Goal: Task Accomplishment & Management: Manage account settings

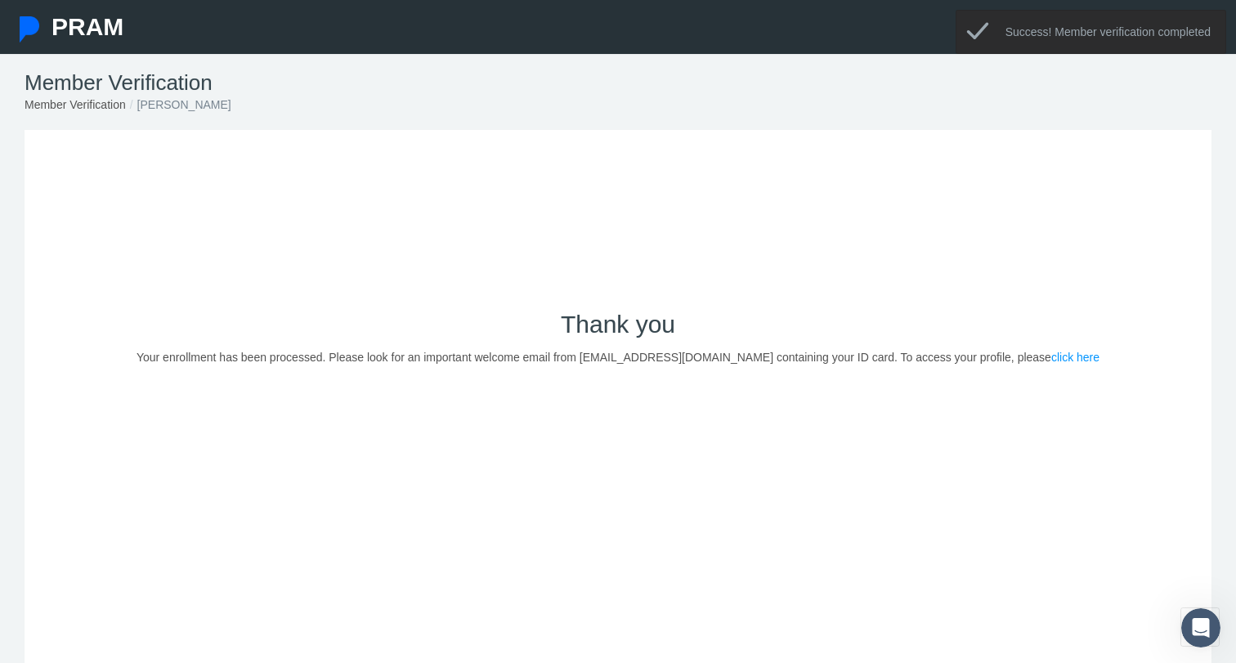
click at [1051, 358] on link "click here" at bounding box center [1075, 357] width 48 height 13
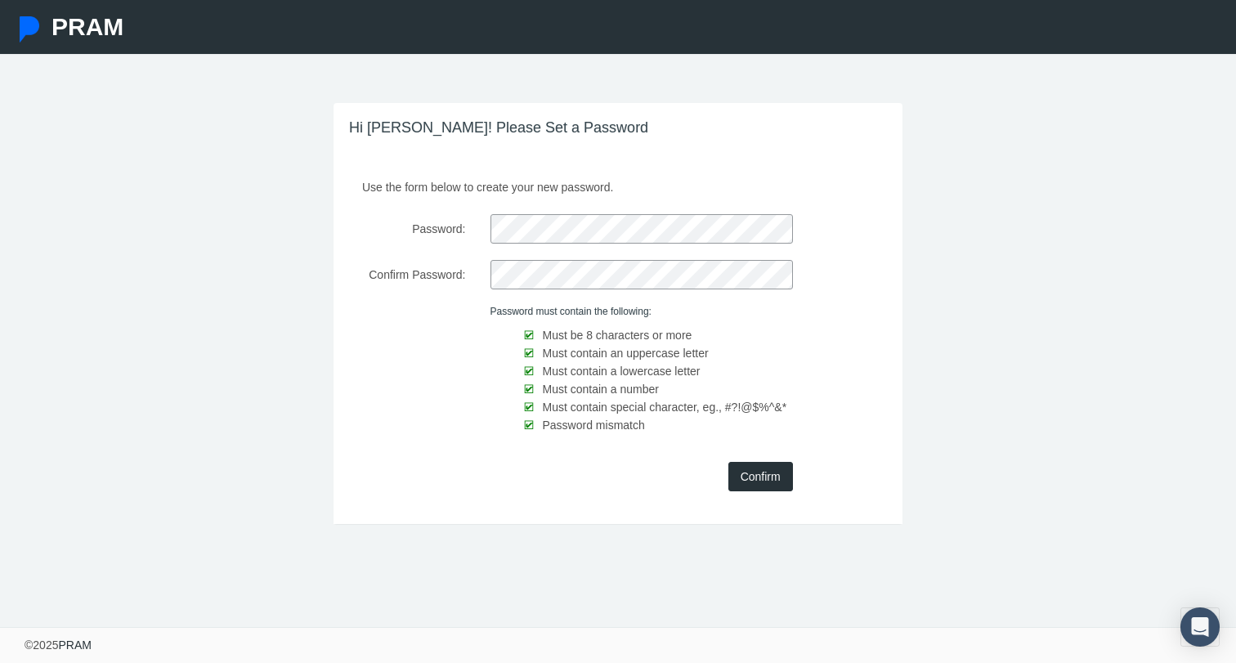
click at [780, 481] on input "Confirm" at bounding box center [760, 476] width 65 height 29
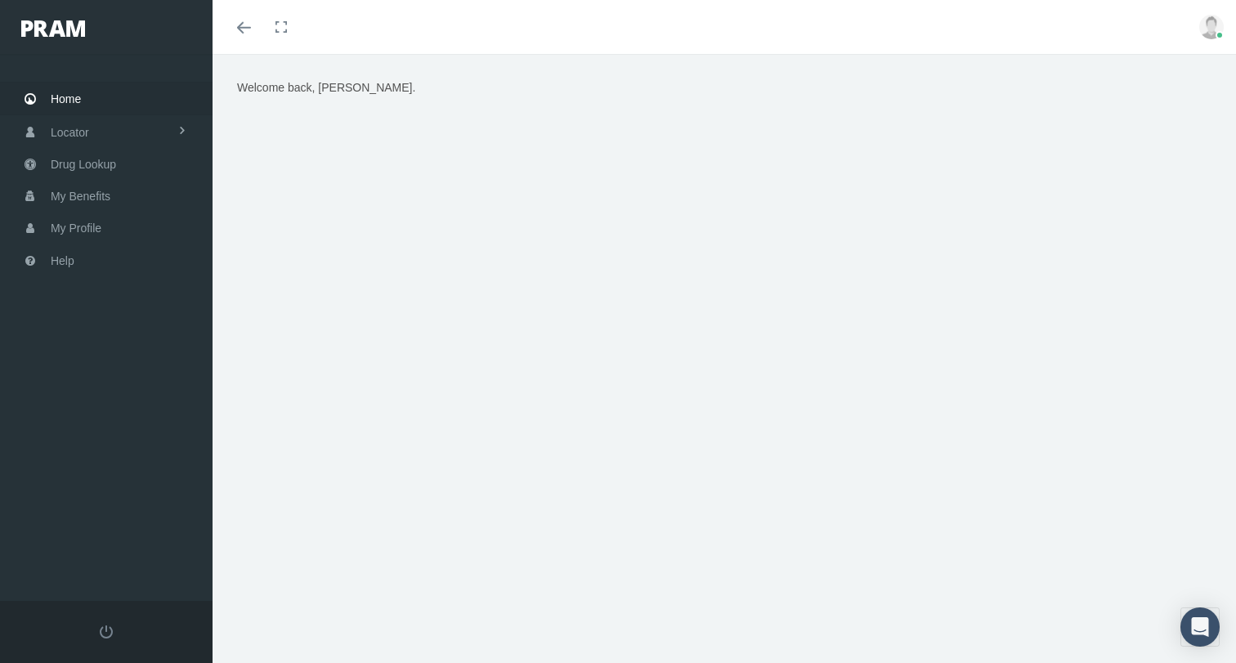
click at [1209, 25] on img at bounding box center [1211, 27] width 25 height 25
click at [1165, 78] on link "Profile" at bounding box center [1170, 80] width 121 height 31
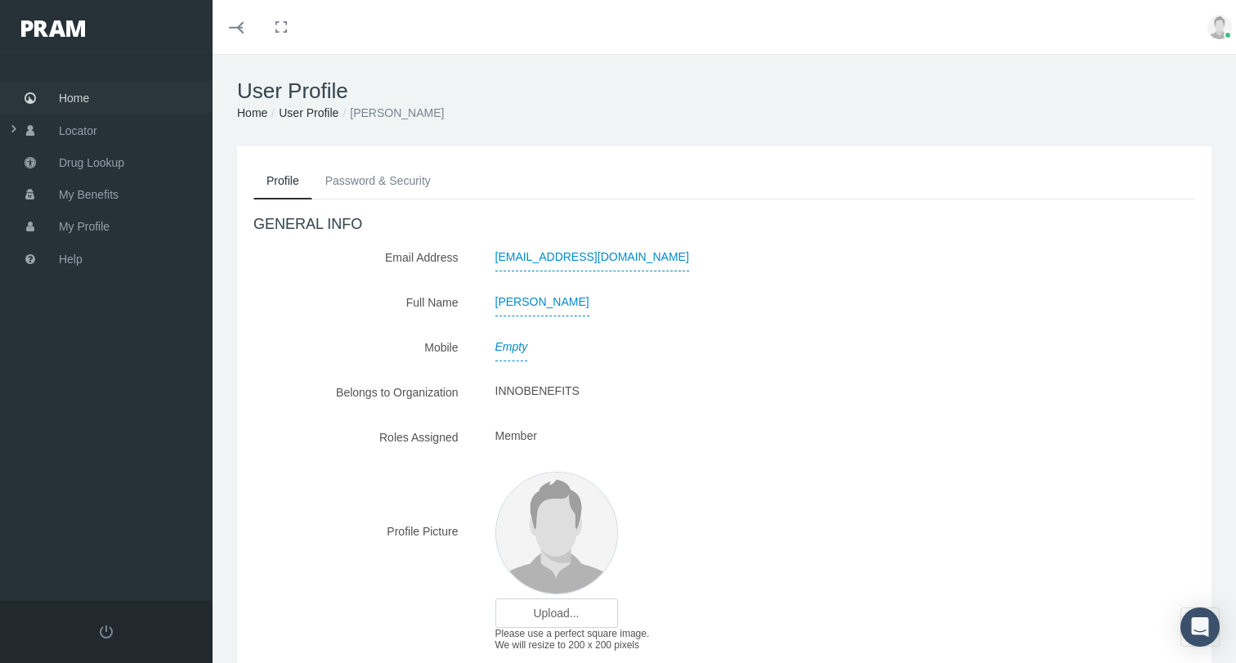
click at [94, 101] on link "Home" at bounding box center [106, 98] width 212 height 32
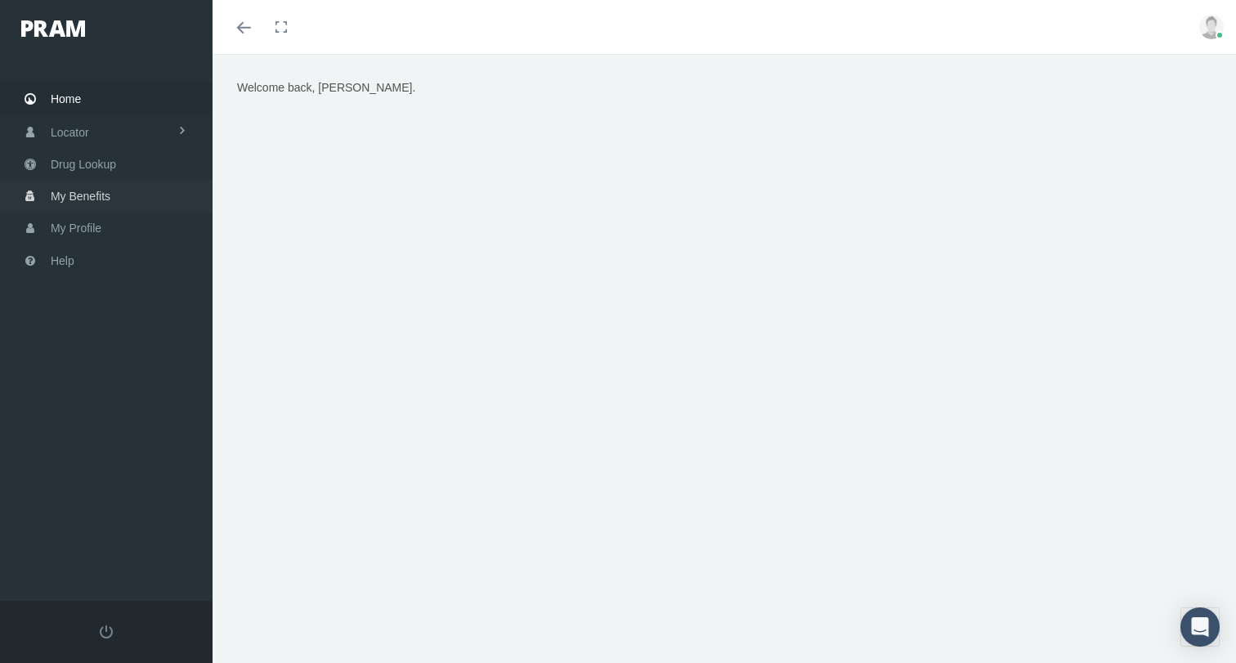
click at [102, 198] on span "My Benefits" at bounding box center [81, 196] width 60 height 31
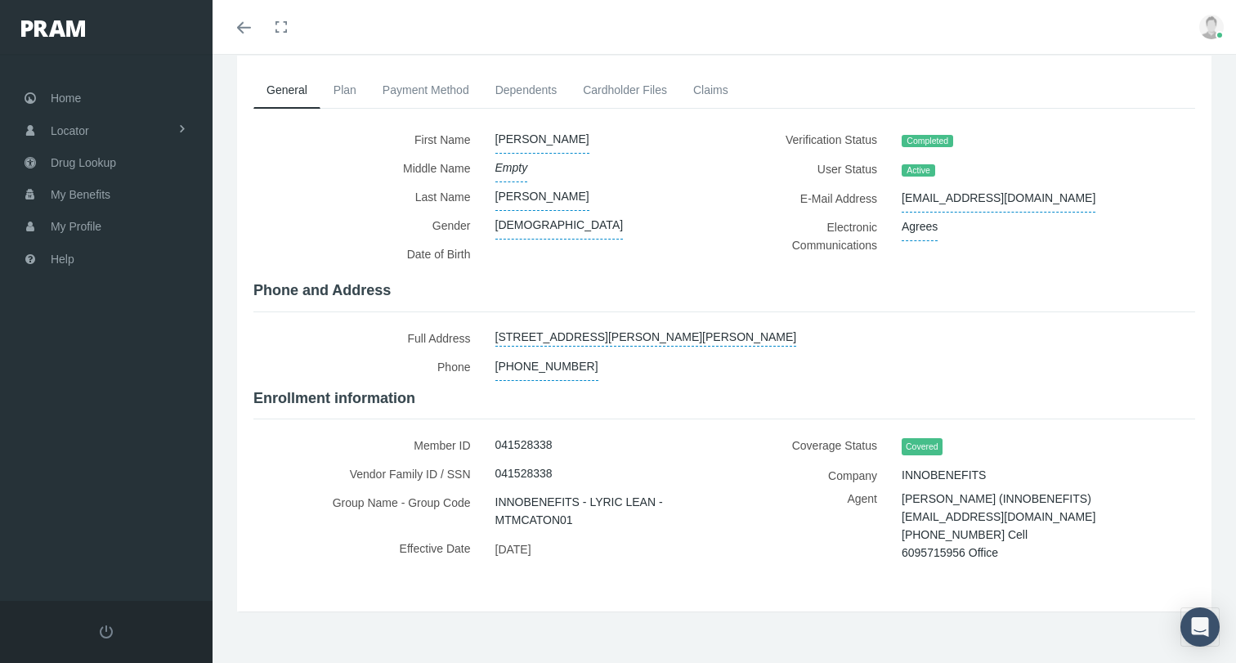
scroll to position [95, 0]
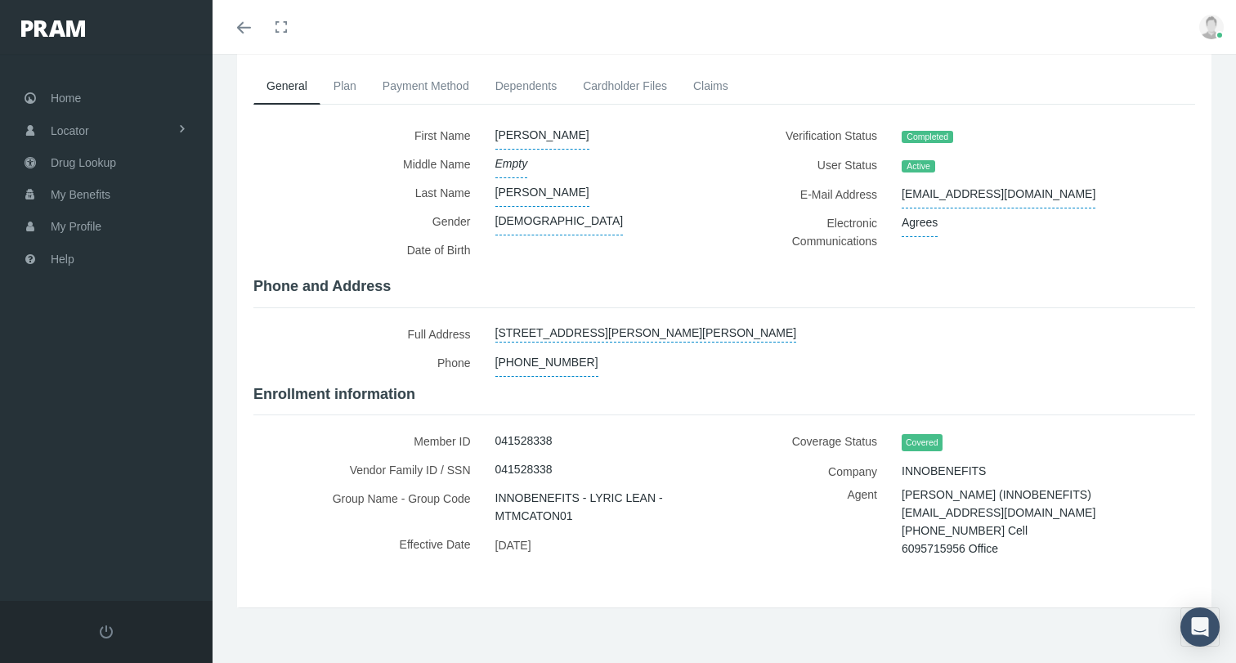
click at [405, 76] on link "Payment Method" at bounding box center [425, 86] width 113 height 36
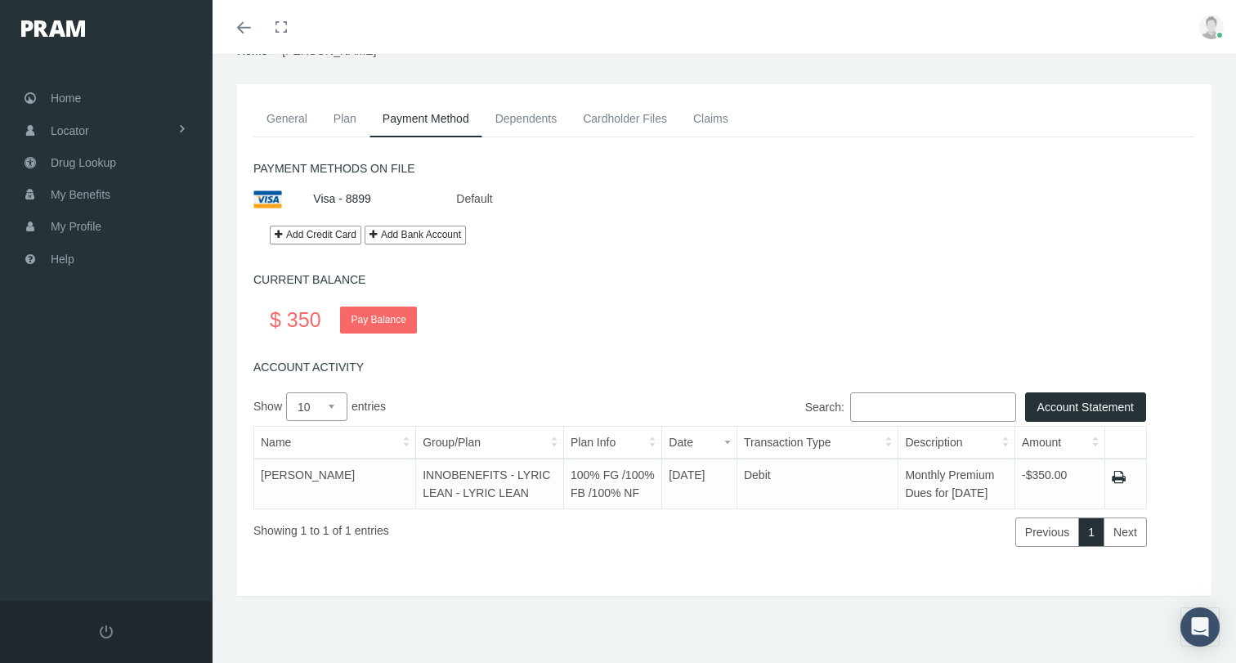
scroll to position [81, 0]
click at [411, 226] on button "Add Bank Account" at bounding box center [414, 235] width 101 height 19
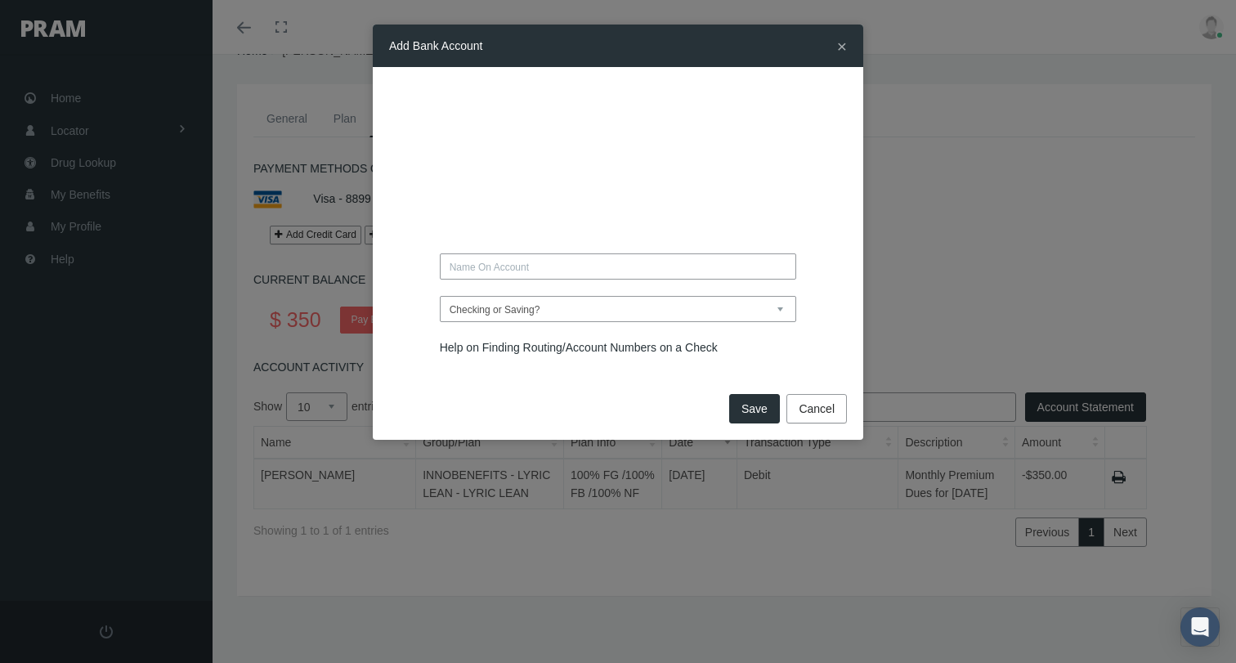
click at [842, 49] on span "×" at bounding box center [842, 46] width 10 height 19
